Goal: Find contact information: Find contact information

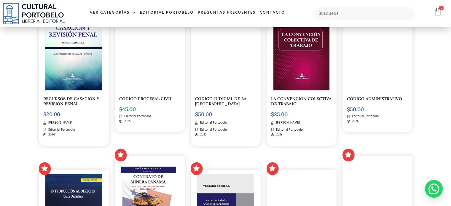
scroll to position [1234, 0]
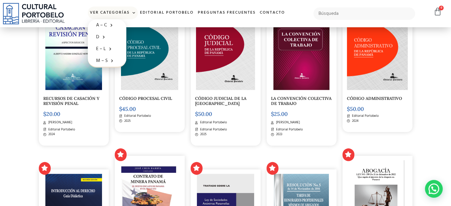
click at [133, 15] on span at bounding box center [132, 13] width 6 height 9
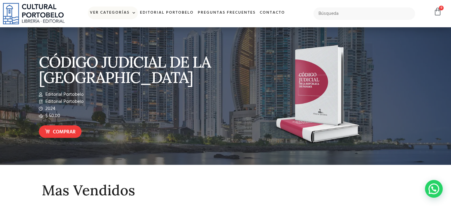
click at [133, 12] on span at bounding box center [132, 13] width 6 height 9
click at [271, 14] on link "Contacto" at bounding box center [271, 13] width 29 height 13
